Goal: Transaction & Acquisition: Purchase product/service

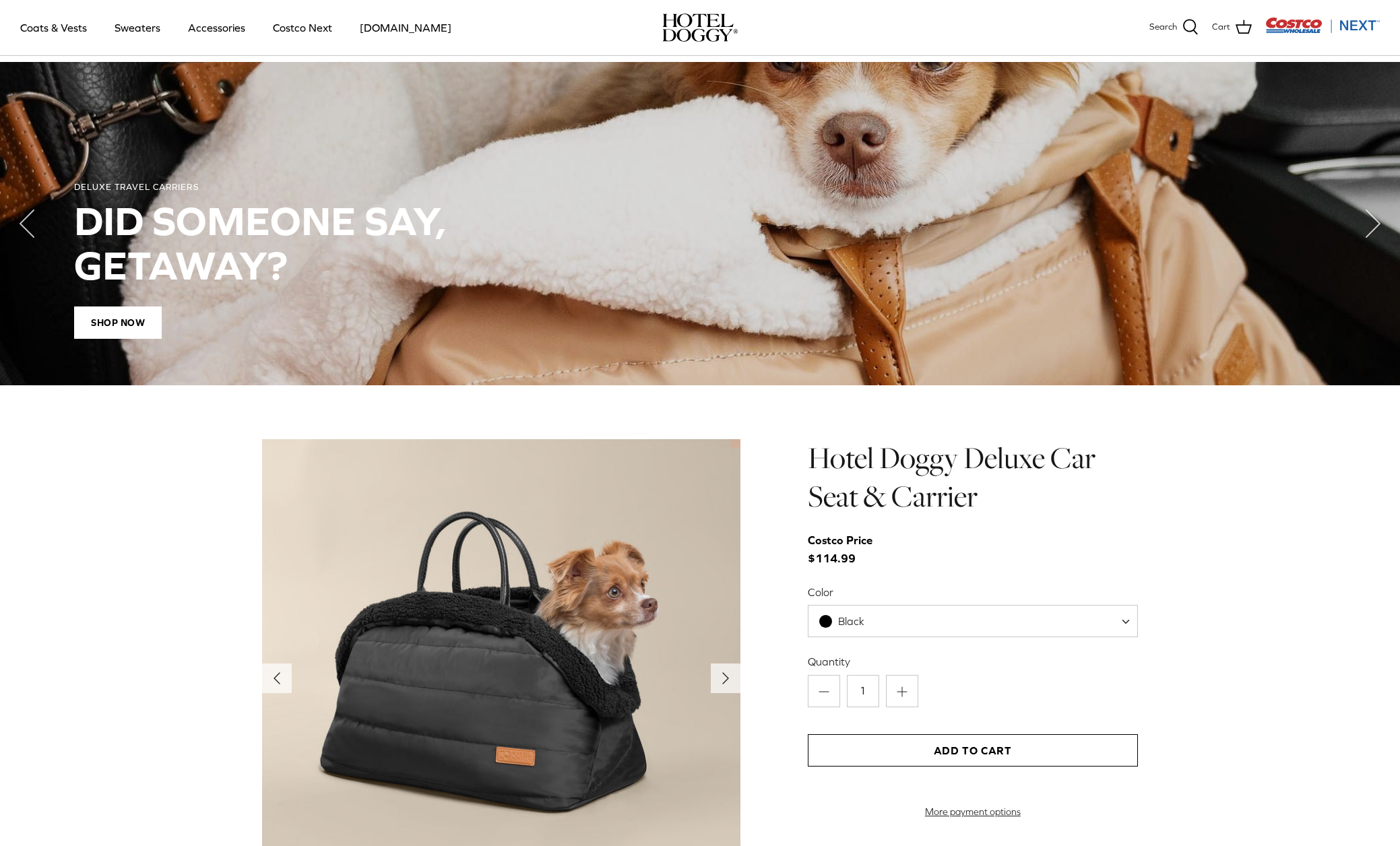
scroll to position [648, 0]
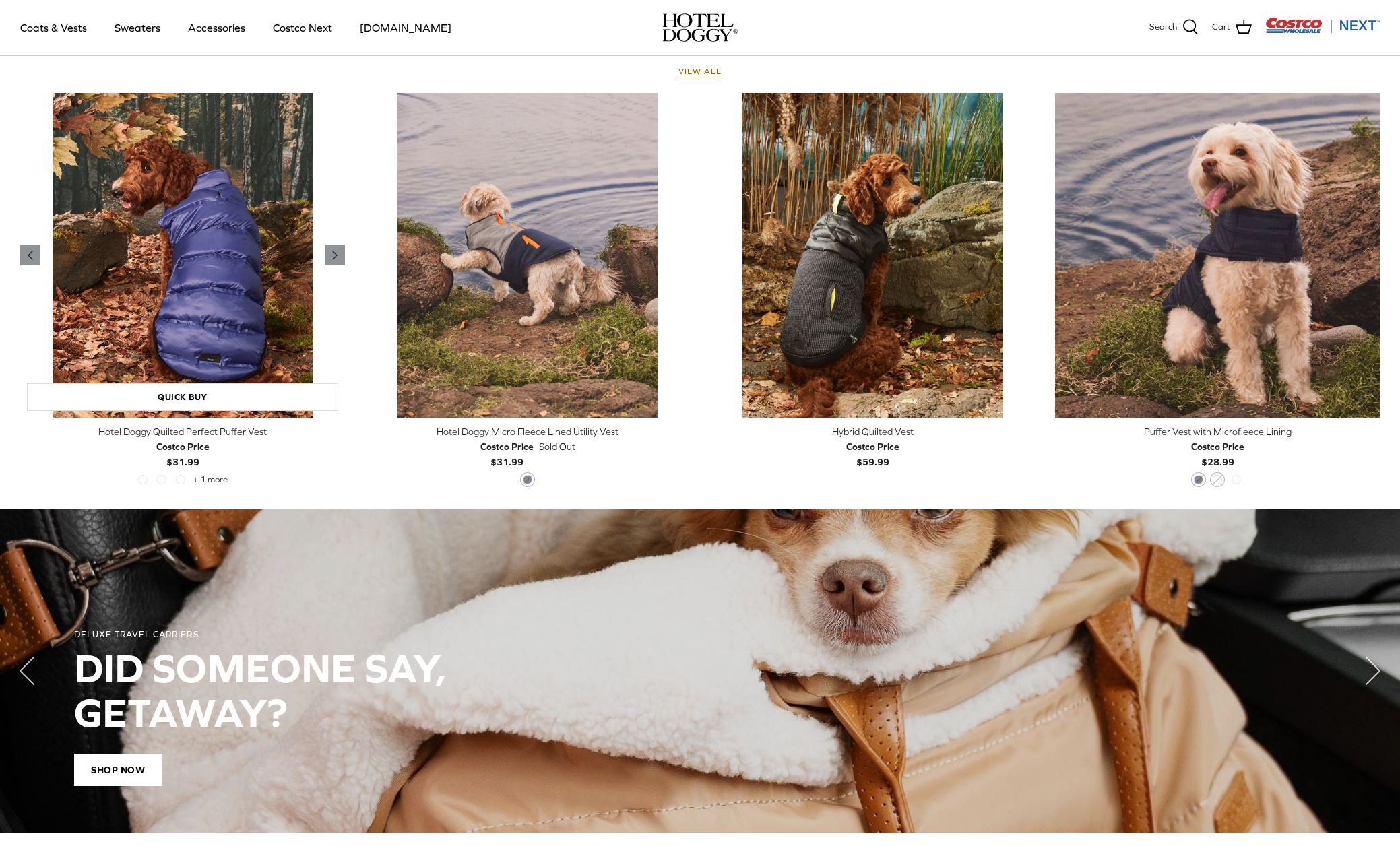
click at [191, 351] on img "Hotel Doggy Quilted Perfect Puffer Vest" at bounding box center [182, 255] width 325 height 325
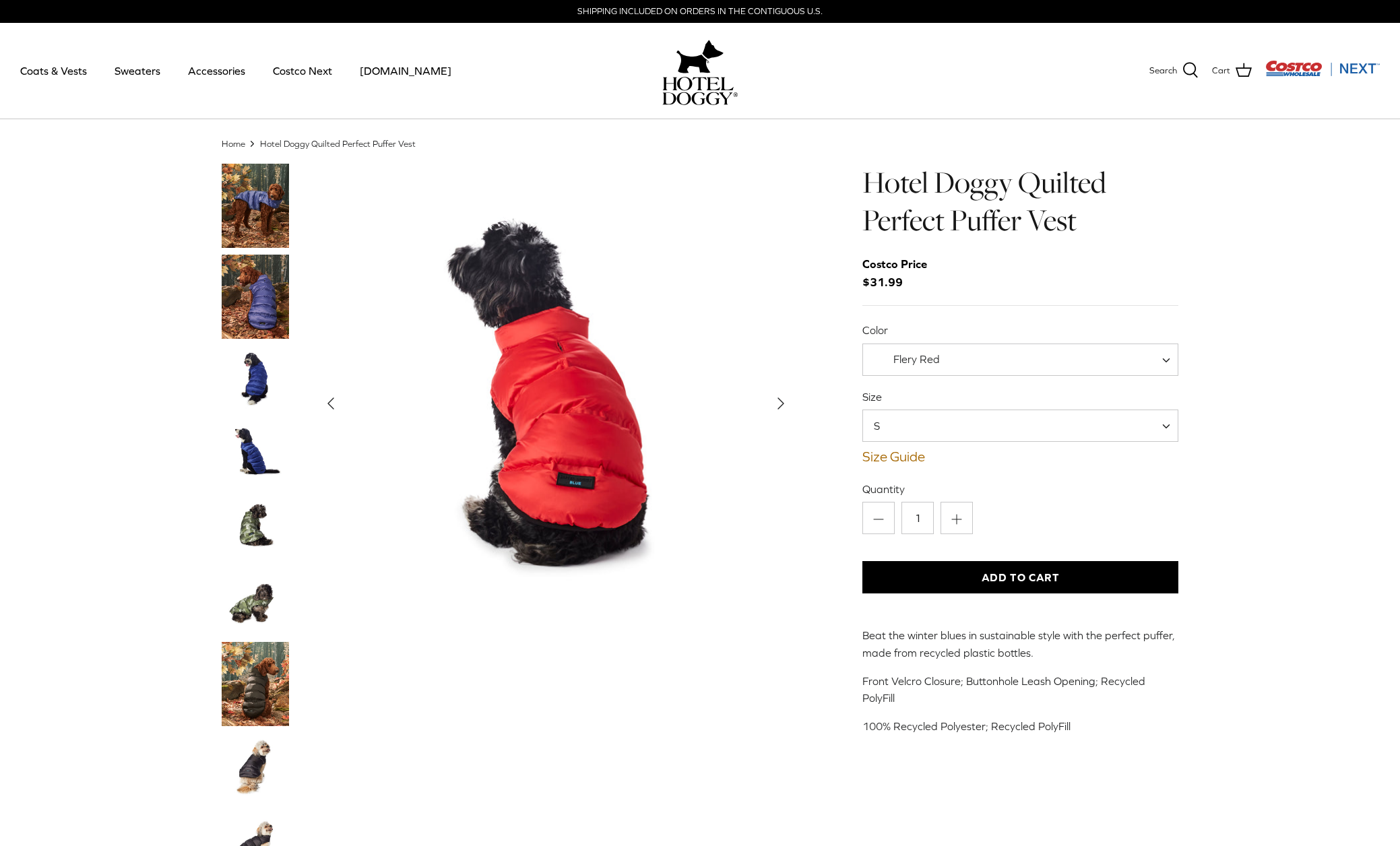
click at [1167, 356] on span at bounding box center [1171, 359] width 14 height 32
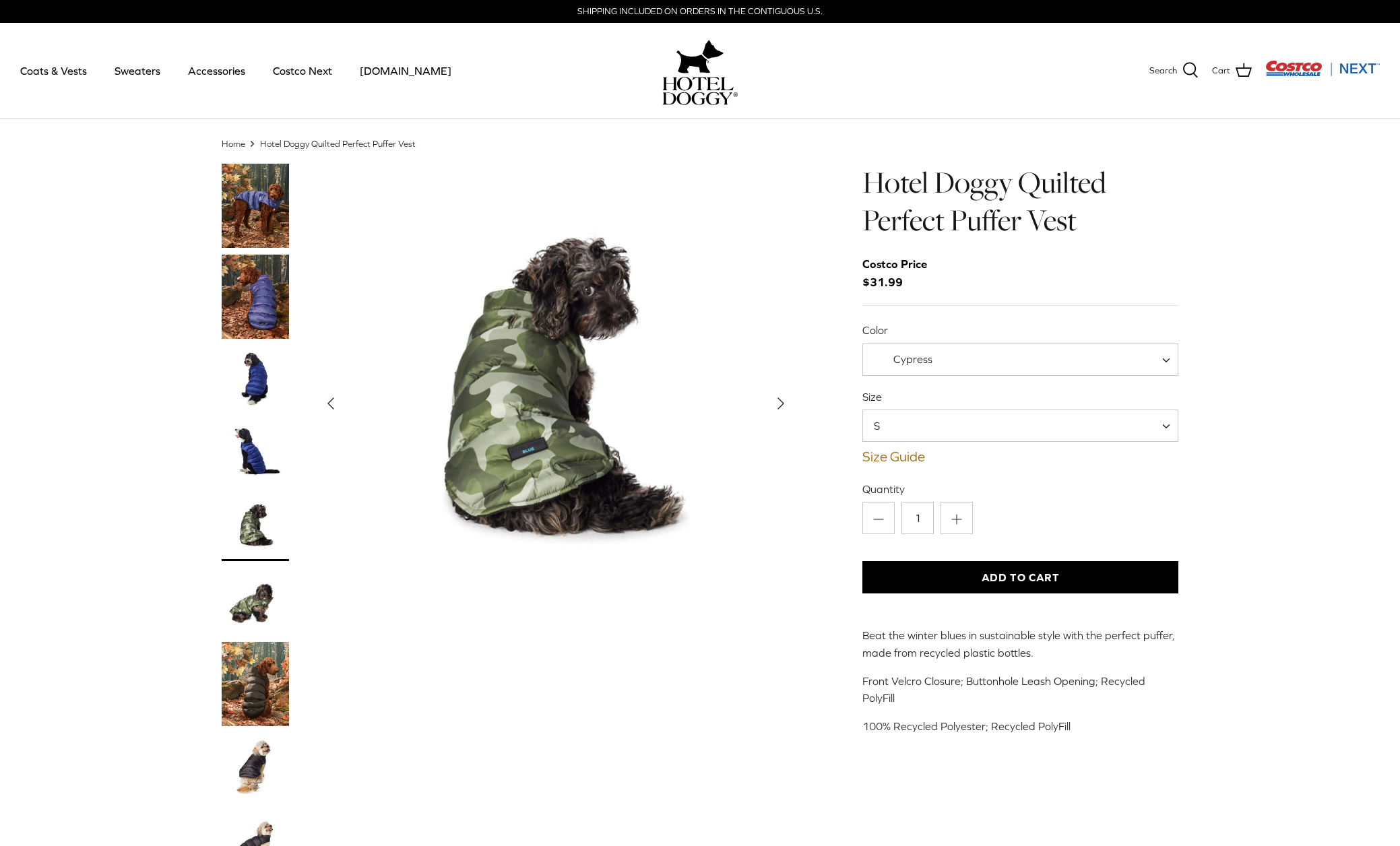
click at [1167, 356] on span at bounding box center [1171, 359] width 14 height 32
select select "Flery Red"
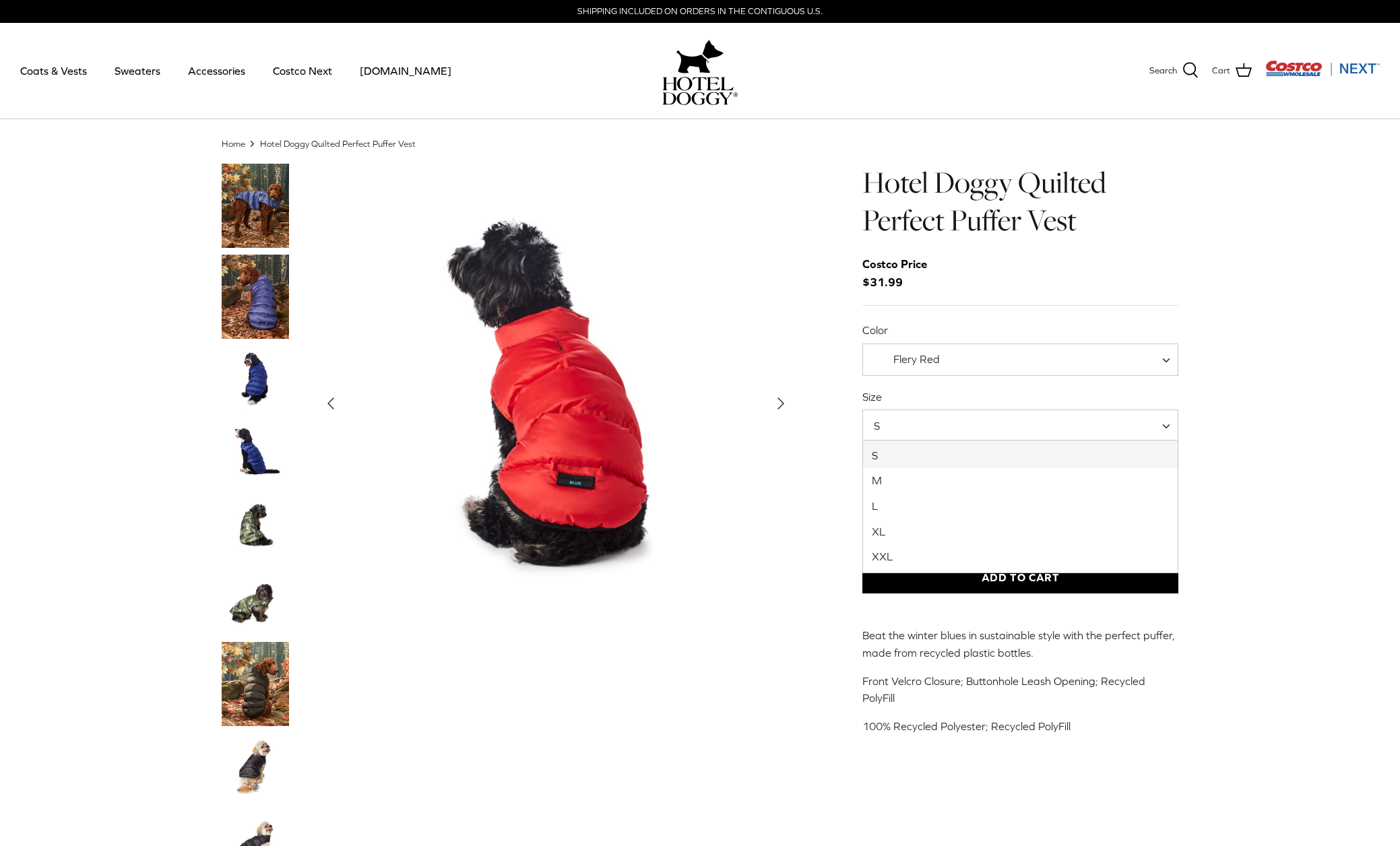
click at [1167, 423] on span at bounding box center [1171, 425] width 14 height 32
select select "XL"
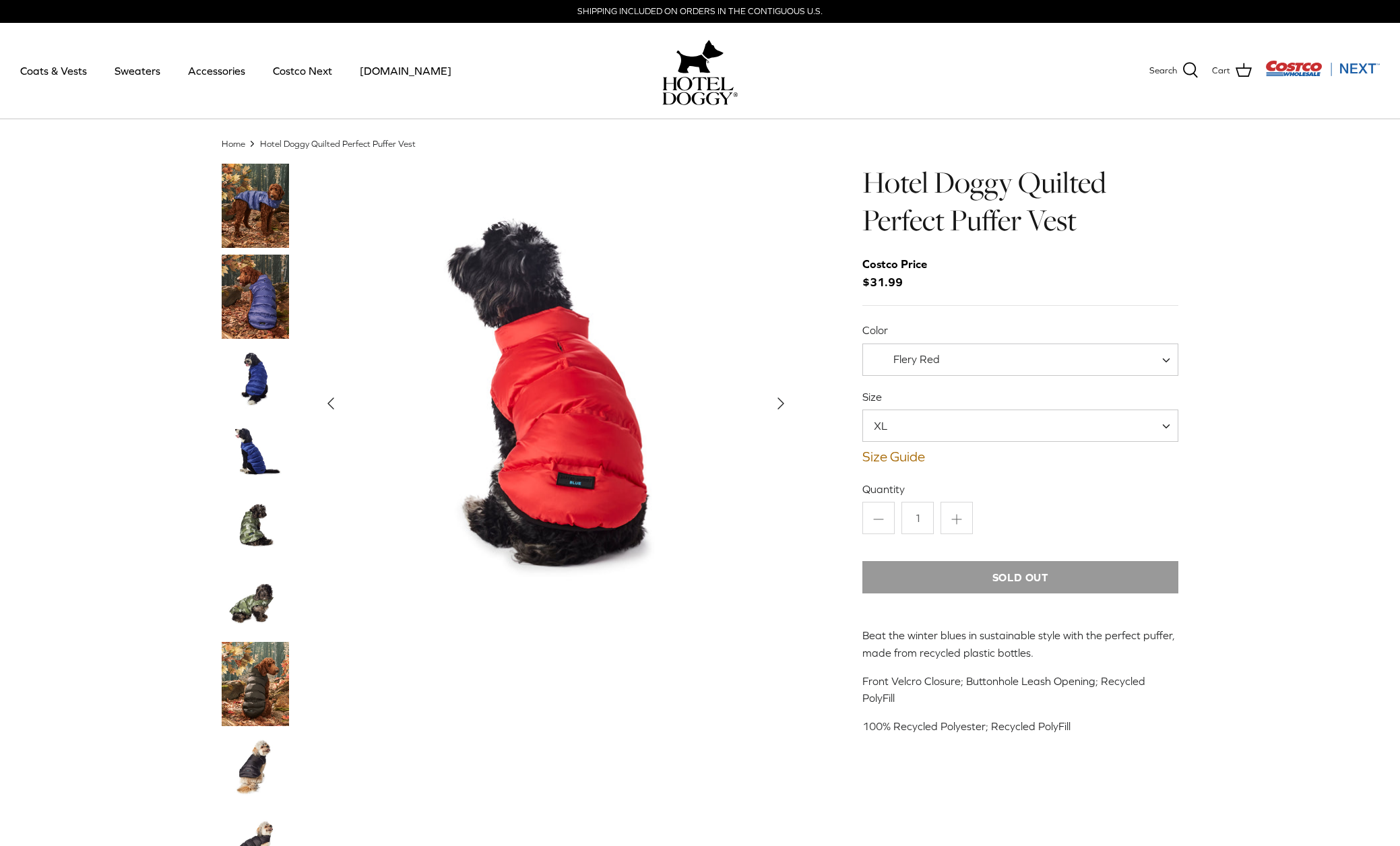
click at [259, 370] on img "Thumbnail Link" at bounding box center [255, 379] width 67 height 67
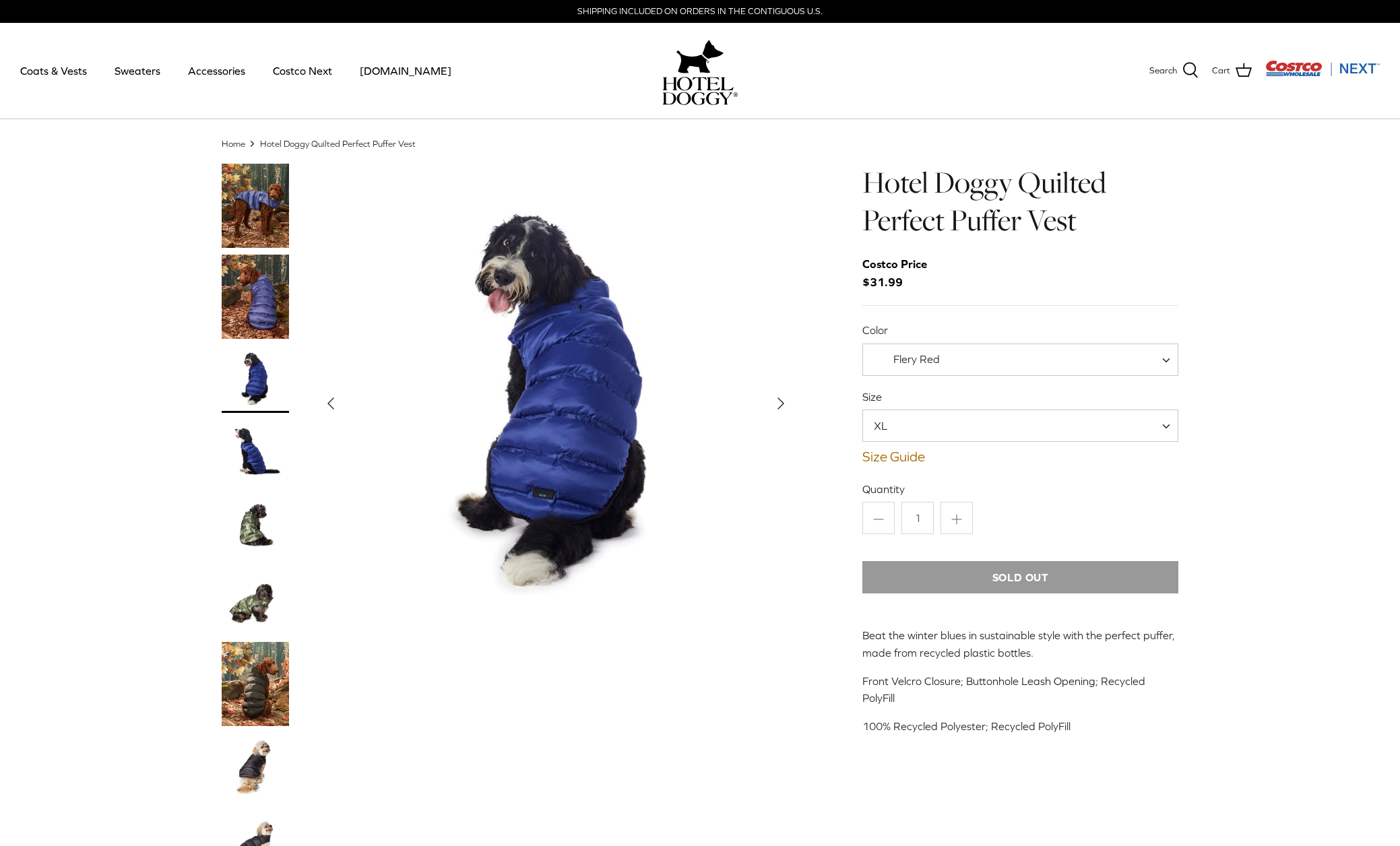
click at [266, 465] on img "Thumbnail Link" at bounding box center [255, 453] width 67 height 67
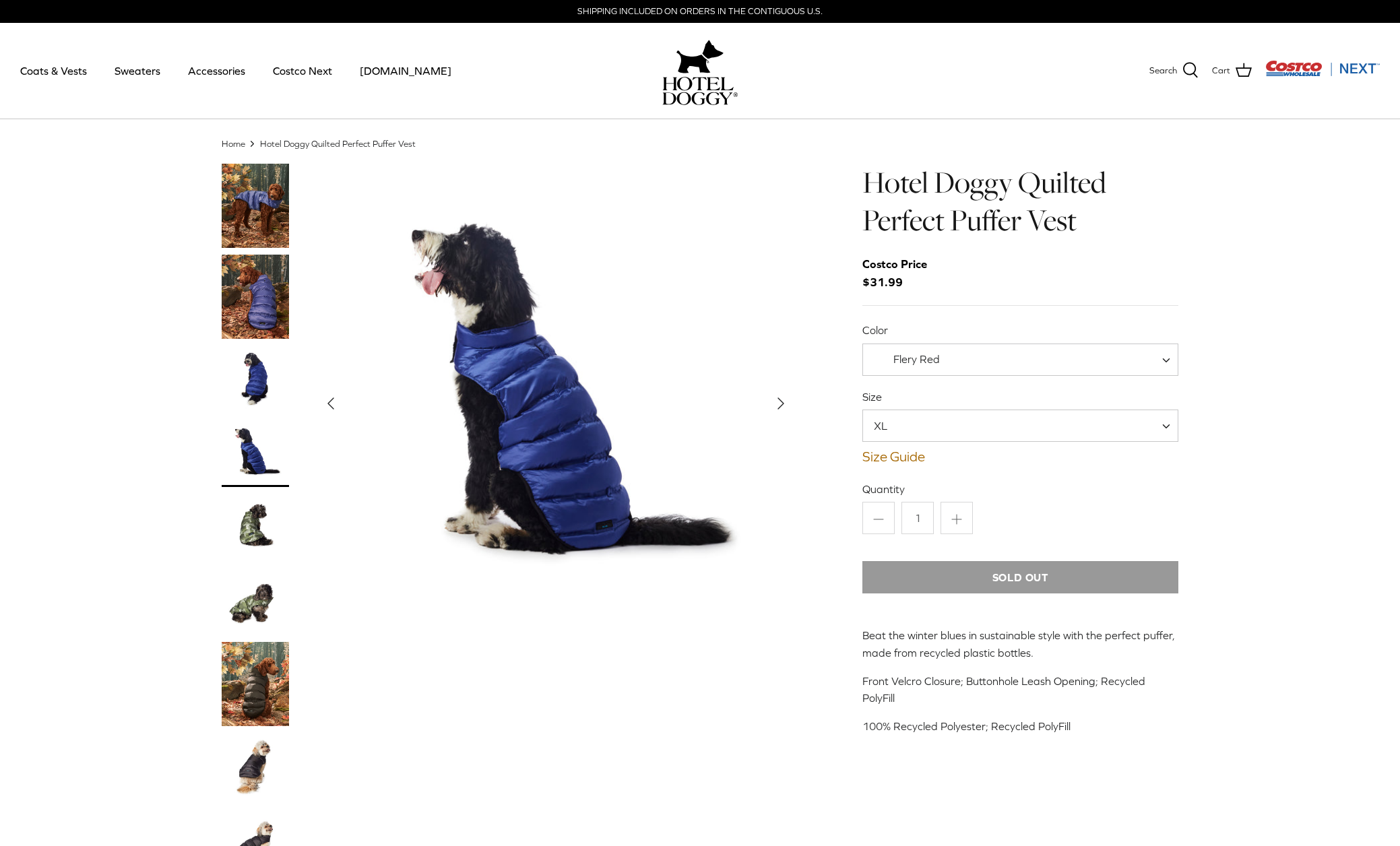
click at [257, 536] on img "Thumbnail Link" at bounding box center [255, 528] width 67 height 67
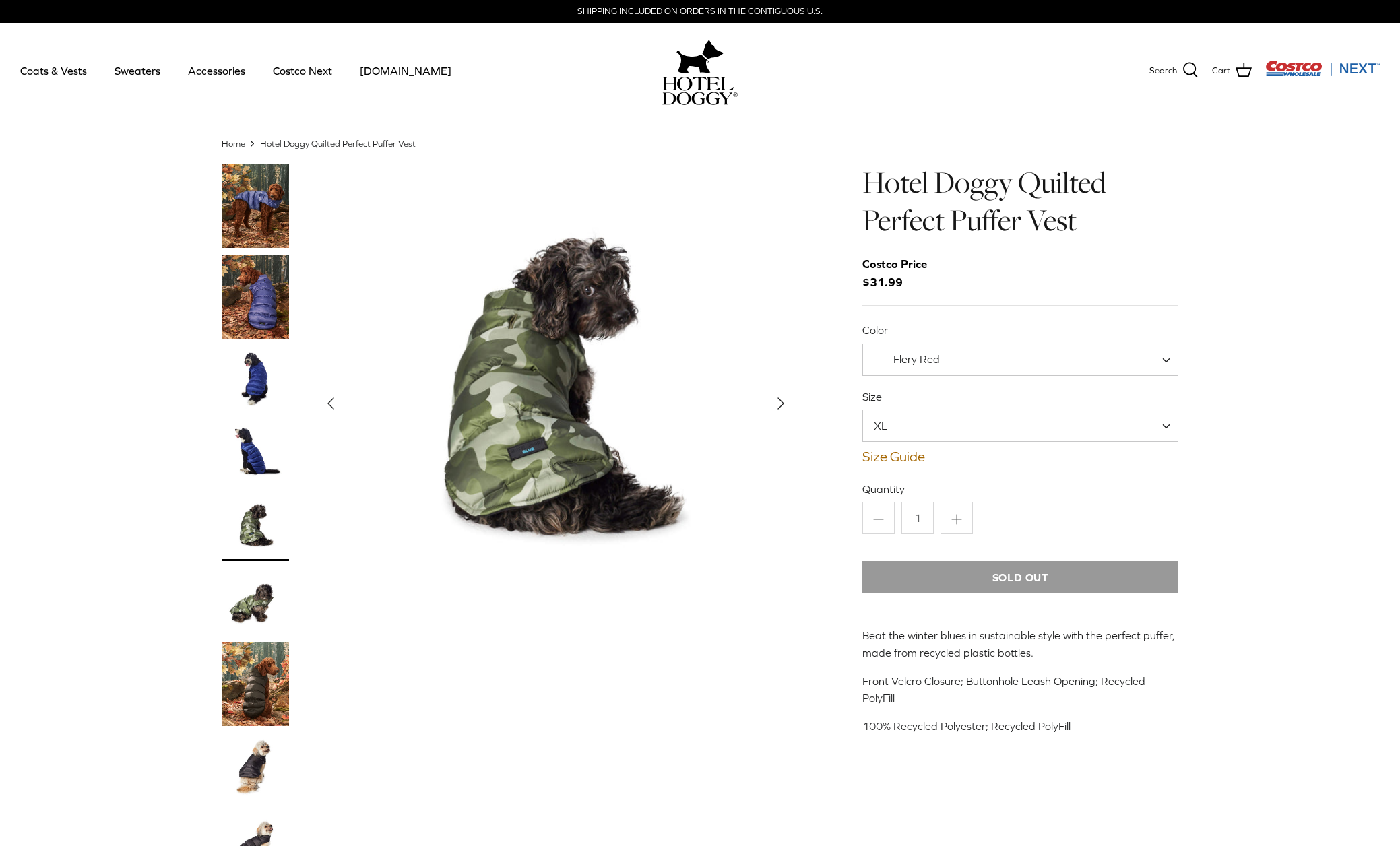
click at [253, 615] on img "Thumbnail Link" at bounding box center [255, 602] width 67 height 67
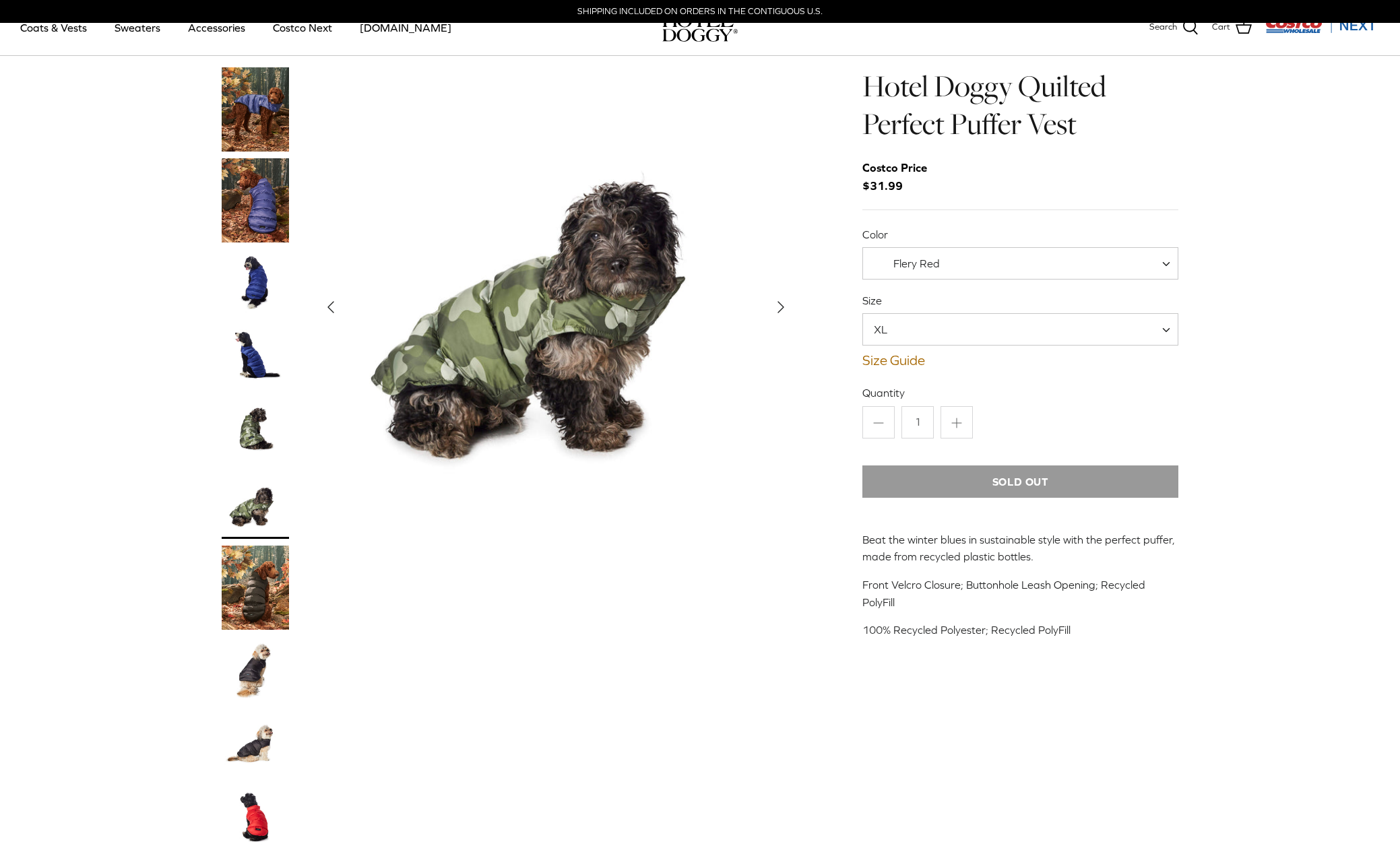
scroll to position [269, 0]
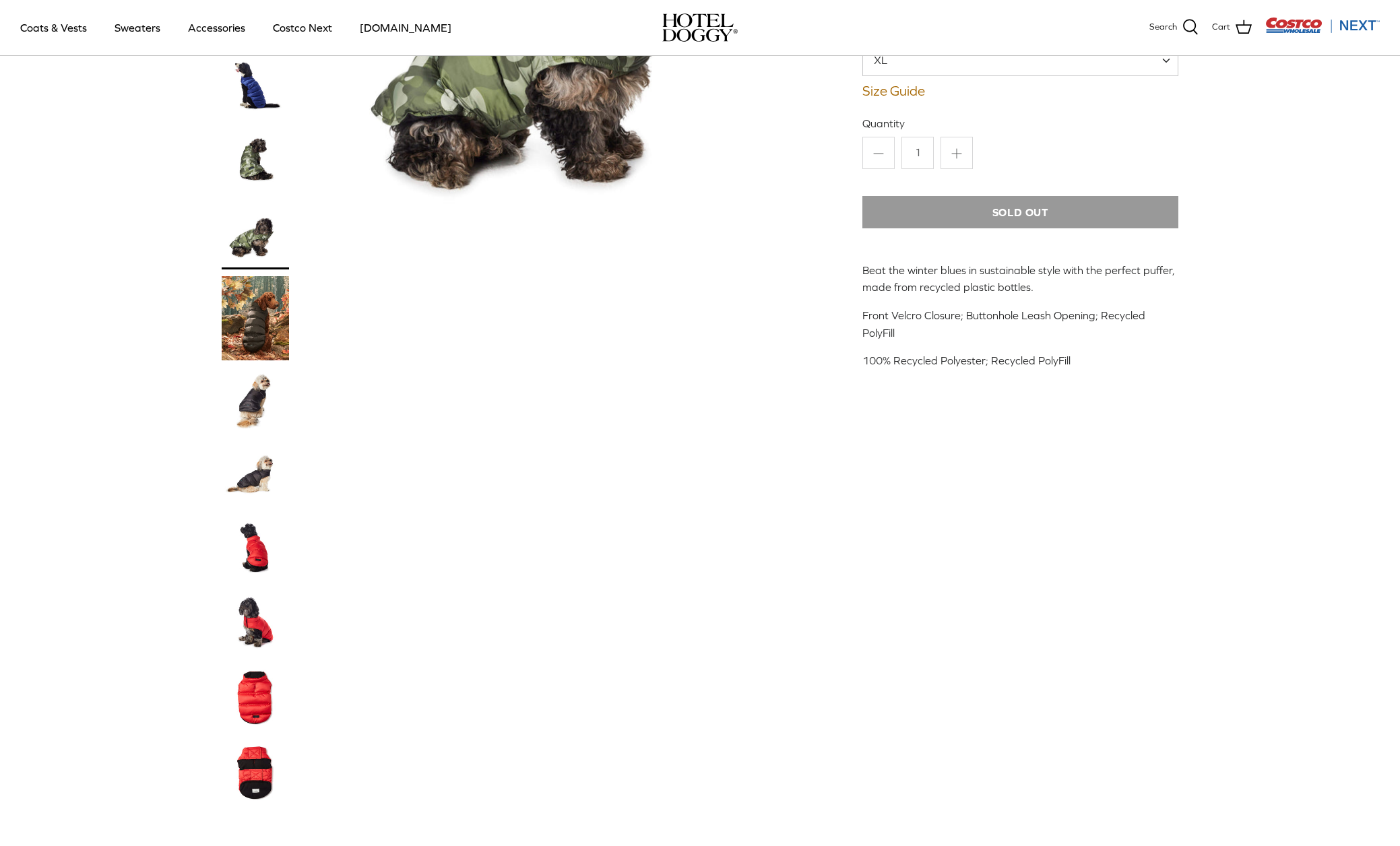
click at [256, 625] on img "Thumbnail Link" at bounding box center [255, 623] width 67 height 67
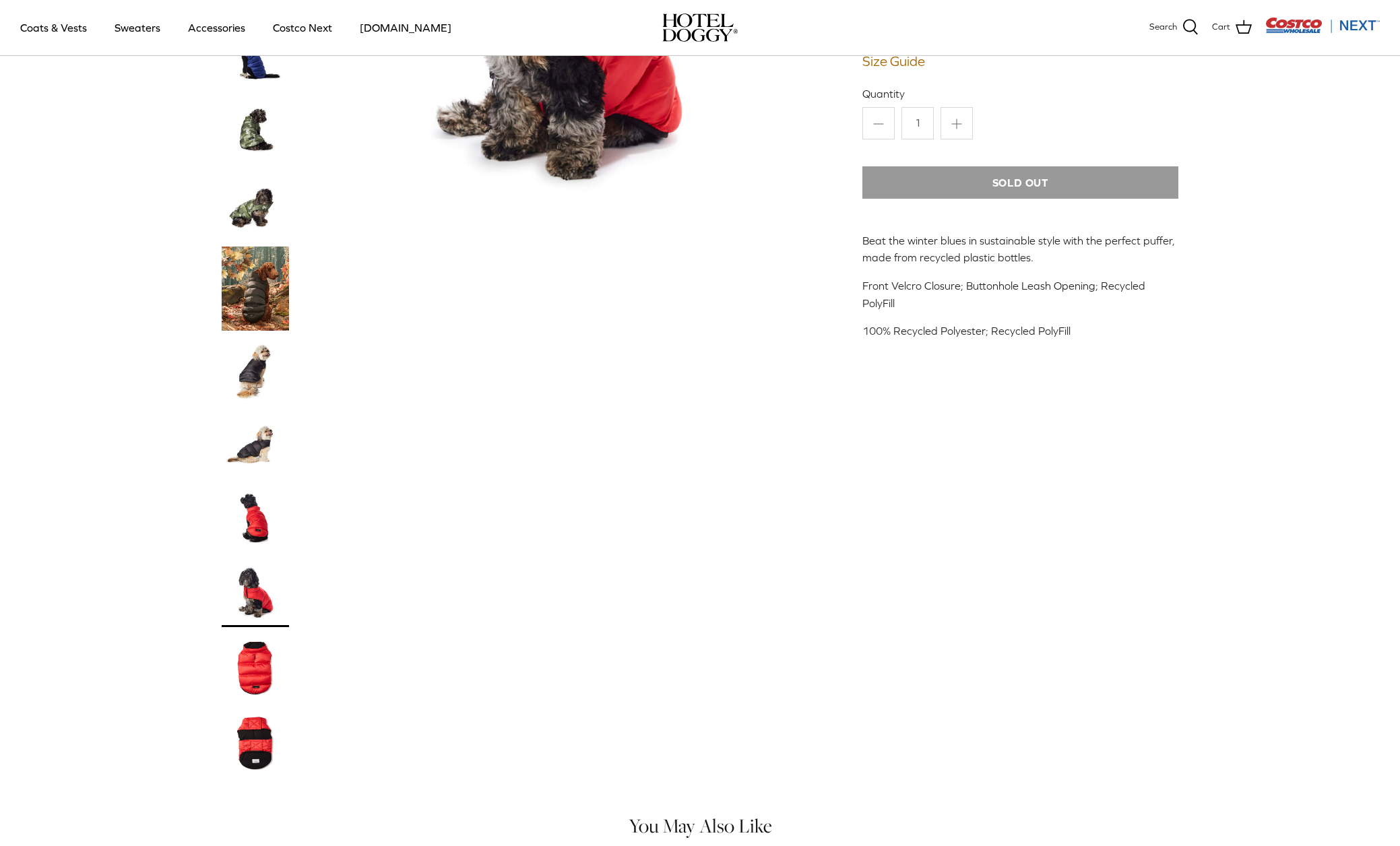
scroll to position [0, 0]
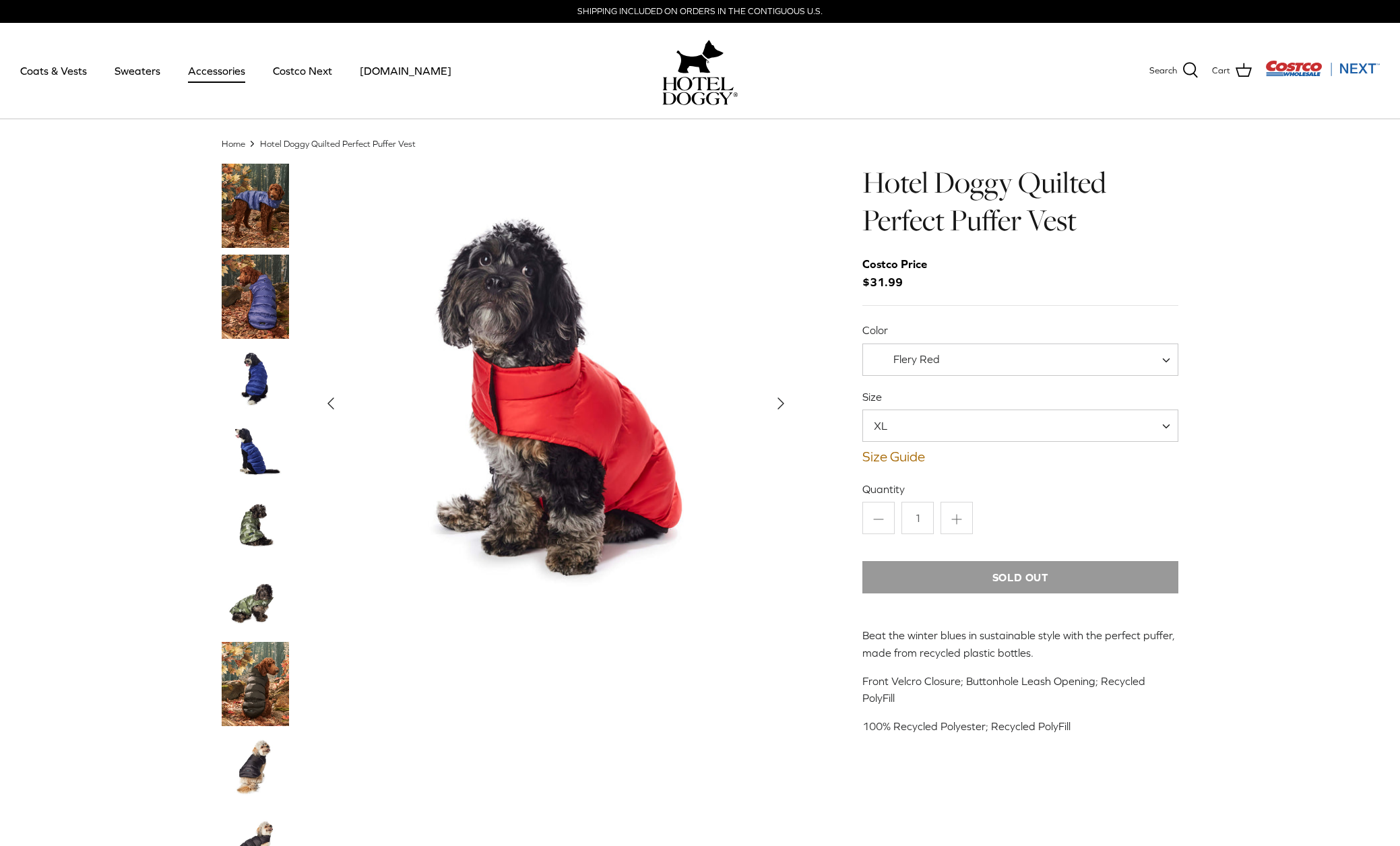
click at [226, 70] on link "Accessories" at bounding box center [216, 71] width 81 height 46
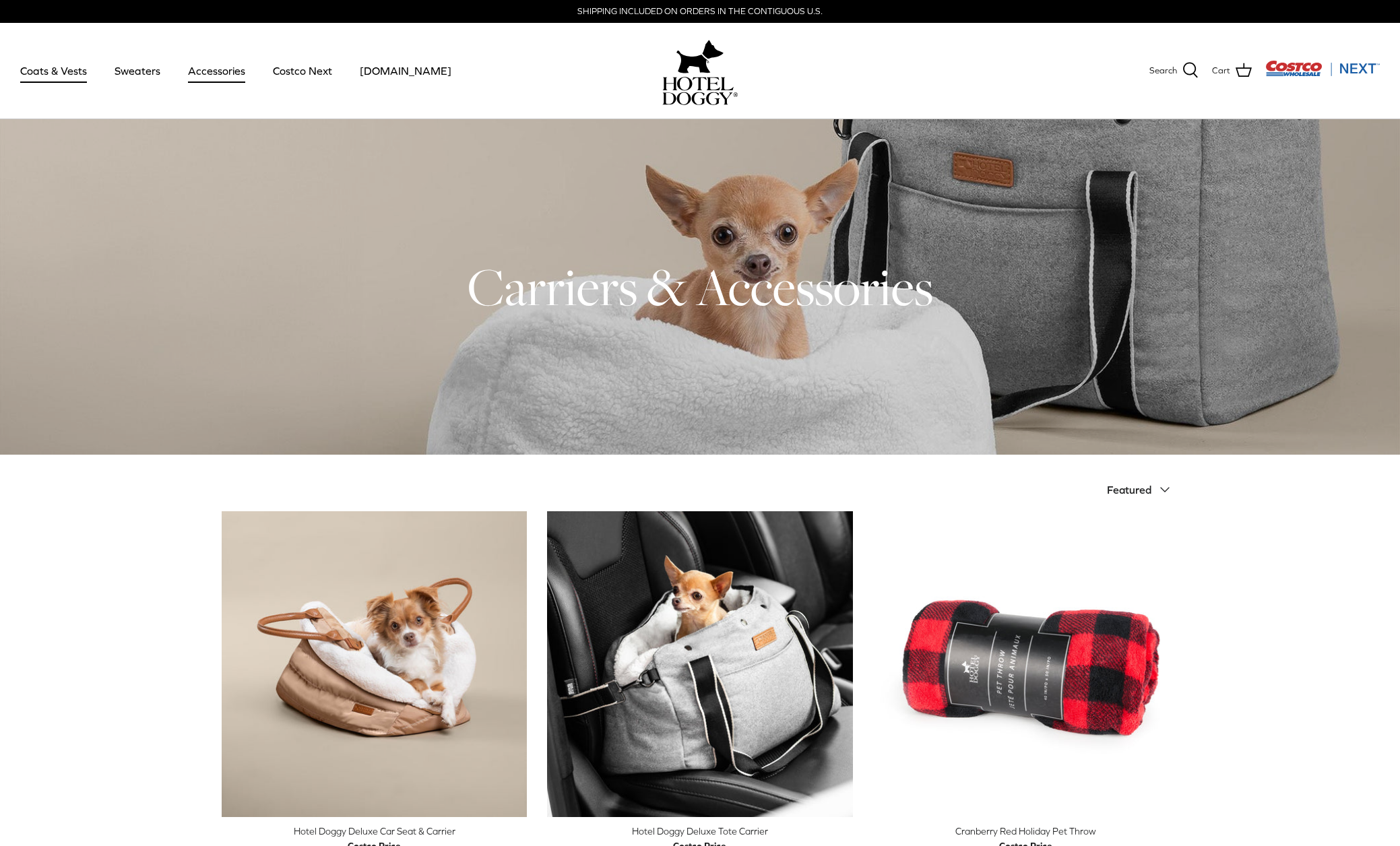
click at [71, 67] on link "Coats & Vests" at bounding box center [53, 71] width 91 height 46
